Goal: Register for event/course

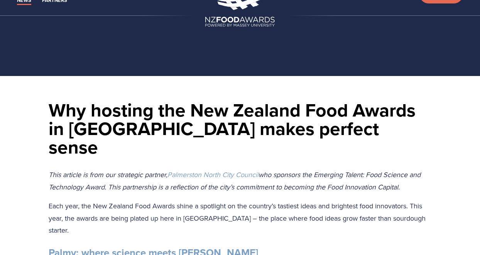
scroll to position [11, 0]
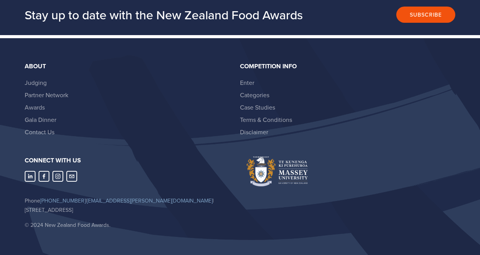
scroll to position [1548, 0]
click at [42, 115] on link "Gala Dinner" at bounding box center [41, 119] width 32 height 8
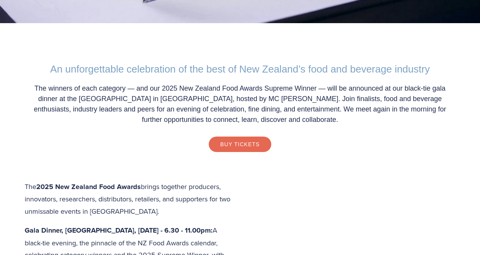
scroll to position [308, 0]
